Goal: Information Seeking & Learning: Find specific fact

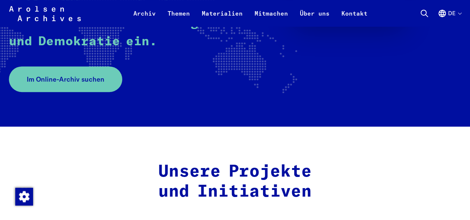
scroll to position [186, 0]
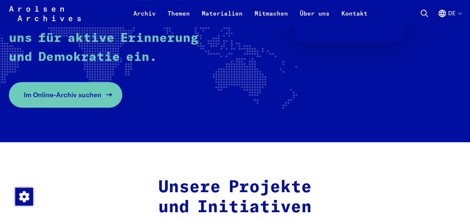
click at [101, 100] on span "Im Online-Archiv suchen" at bounding box center [63, 95] width 78 height 10
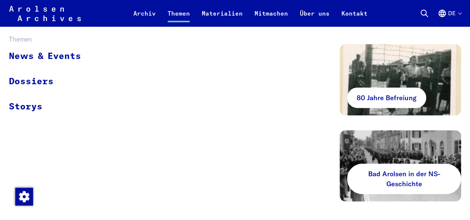
scroll to position [37, 0]
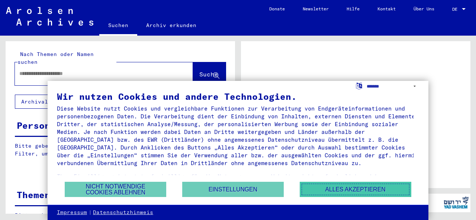
click at [299, 182] on button "Alles akzeptieren" at bounding box center [354, 189] width 111 height 15
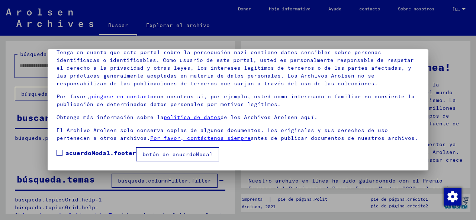
scroll to position [59, 0]
click at [111, 156] on font "acuerdoModal.footer" at bounding box center [100, 152] width 71 height 7
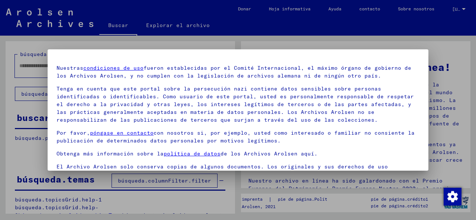
scroll to position [0, 0]
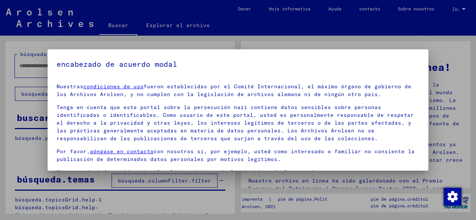
drag, startPoint x: 416, startPoint y: 98, endPoint x: 413, endPoint y: 90, distance: 8.5
click at [413, 90] on mat-dialog-content "Nuestras condiciones de uso fueron establecidas por el Comité Internacional, el…" at bounding box center [238, 147] width 380 height 139
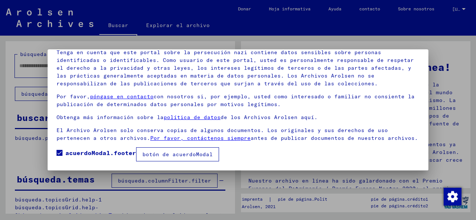
scroll to position [59, 0]
click at [455, 199] on img "button" at bounding box center [452, 197] width 18 height 18
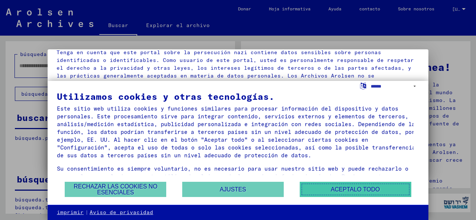
click at [330, 186] on font "Aceptalo todo" at bounding box center [354, 189] width 49 height 6
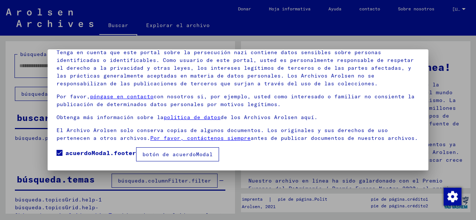
click at [118, 34] on div at bounding box center [238, 110] width 476 height 220
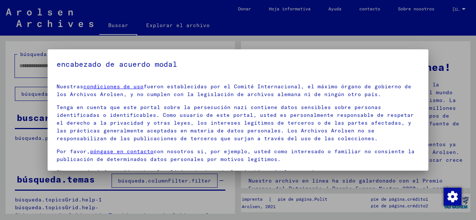
click at [160, 34] on div at bounding box center [238, 110] width 476 height 220
click at [121, 35] on div at bounding box center [238, 110] width 476 height 220
drag, startPoint x: 460, startPoint y: 66, endPoint x: 459, endPoint y: 87, distance: 21.2
click at [459, 87] on div at bounding box center [238, 110] width 476 height 220
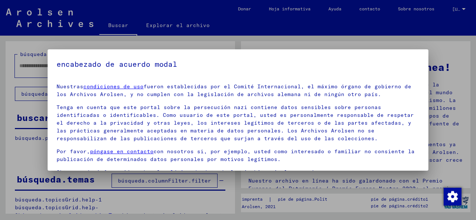
drag, startPoint x: 462, startPoint y: 80, endPoint x: 459, endPoint y: 98, distance: 18.8
click at [459, 97] on div at bounding box center [238, 110] width 476 height 220
click at [471, 107] on div at bounding box center [238, 110] width 476 height 220
click at [387, 64] on h5 "encabezado de acuerdo modal" at bounding box center [237, 64] width 363 height 12
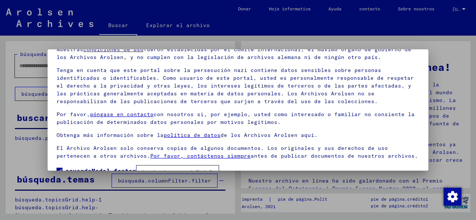
scroll to position [59, 0]
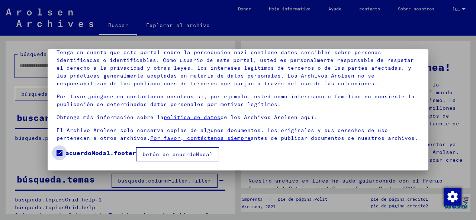
drag, startPoint x: 95, startPoint y: 153, endPoint x: 111, endPoint y: 154, distance: 16.4
click at [97, 153] on font "acuerdoModal.footer" at bounding box center [100, 152] width 71 height 7
drag, startPoint x: 121, startPoint y: 154, endPoint x: 126, endPoint y: 155, distance: 5.3
click at [121, 154] on font "acuerdoModal.footer" at bounding box center [100, 152] width 71 height 7
click at [151, 154] on font "botón de acuerdoModal" at bounding box center [177, 154] width 70 height 7
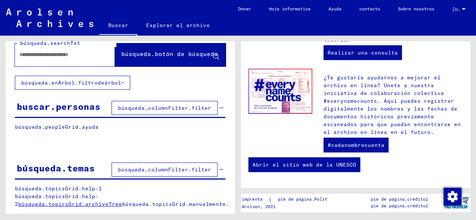
scroll to position [423, 0]
click at [191, 54] on font "búsqueda.botón de búsqueda" at bounding box center [169, 53] width 97 height 7
click at [213, 55] on icon at bounding box center [216, 57] width 6 height 6
drag, startPoint x: 60, startPoint y: 55, endPoint x: 68, endPoint y: 57, distance: 8.5
click at [68, 57] on input "text" at bounding box center [55, 55] width 73 height 8
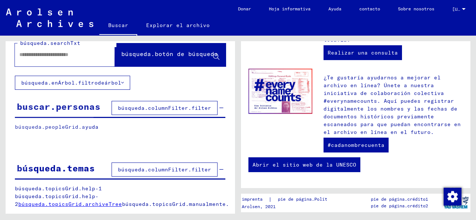
click at [121, 52] on font "búsqueda.botón de búsqueda" at bounding box center [169, 53] width 97 height 7
click at [35, 52] on input "text" at bounding box center [55, 55] width 73 height 8
click at [111, 107] on button "búsqueda.columnFilter.filter" at bounding box center [164, 108] width 106 height 14
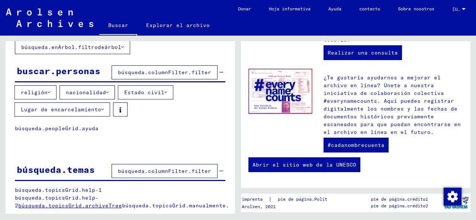
scroll to position [52, 0]
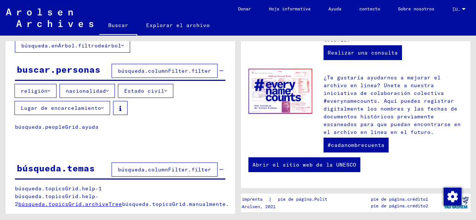
click at [175, 169] on font "búsqueda.columnFilter.filter" at bounding box center [164, 169] width 93 height 7
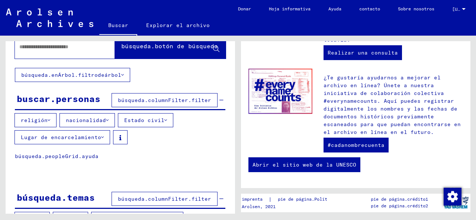
scroll to position [0, 0]
